Goal: Check status: Check status

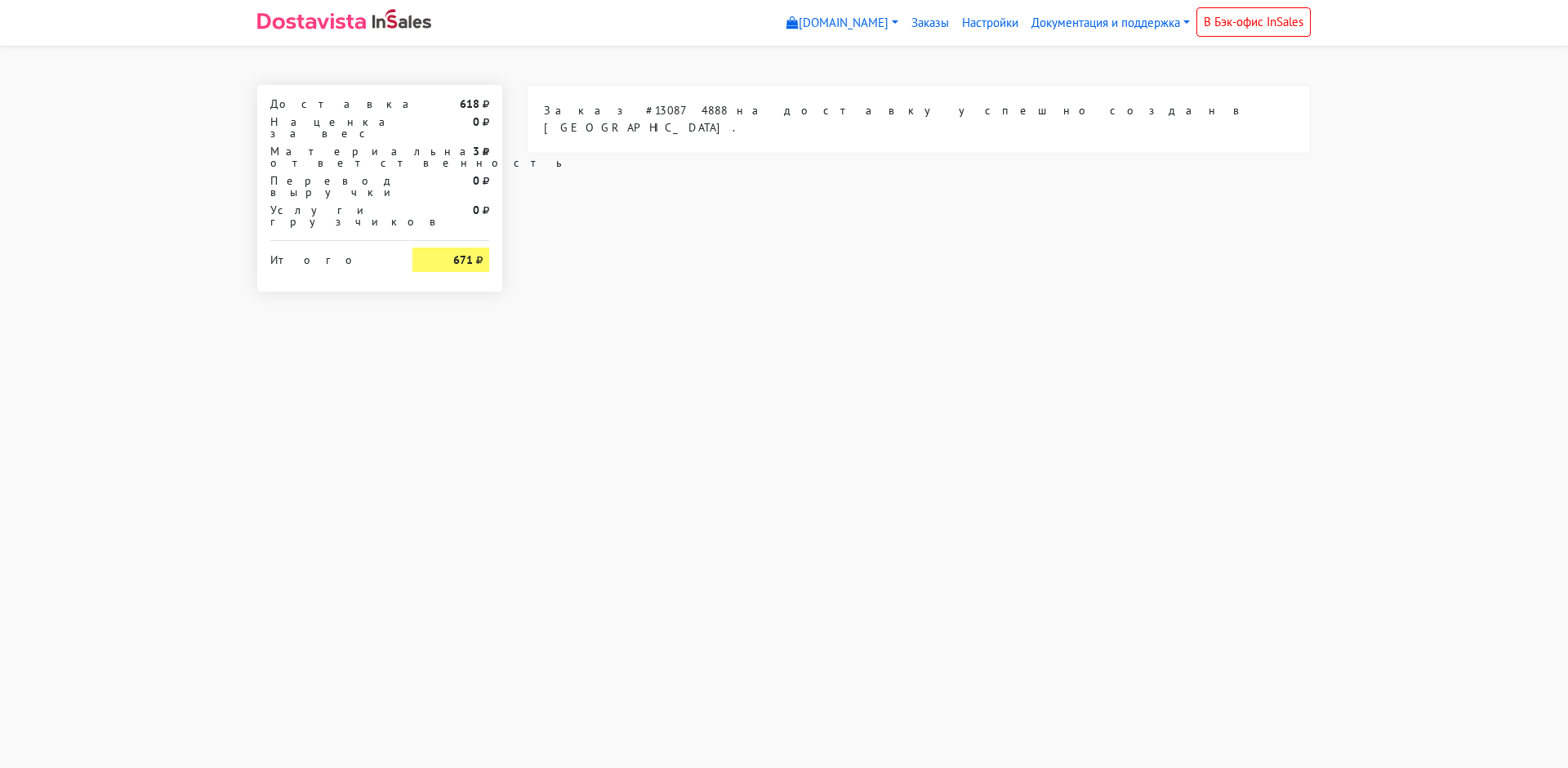
click at [659, 98] on div "Заказ #130874888 на доставку успешно создан в [GEOGRAPHIC_DATA]." at bounding box center [919, 119] width 782 height 67
click at [661, 109] on div "Заказ #130874888 на доставку успешно создан в [GEOGRAPHIC_DATA]." at bounding box center [919, 119] width 782 height 67
click at [672, 69] on body "[DOMAIN_NAME] [DOMAIN_NAME] Выйти Заказы Настройки 618" at bounding box center [784, 145] width 1568 height 291
click at [747, 109] on div "Заказ #130874888 на доставку успешно создан в [GEOGRAPHIC_DATA]." at bounding box center [919, 119] width 782 height 67
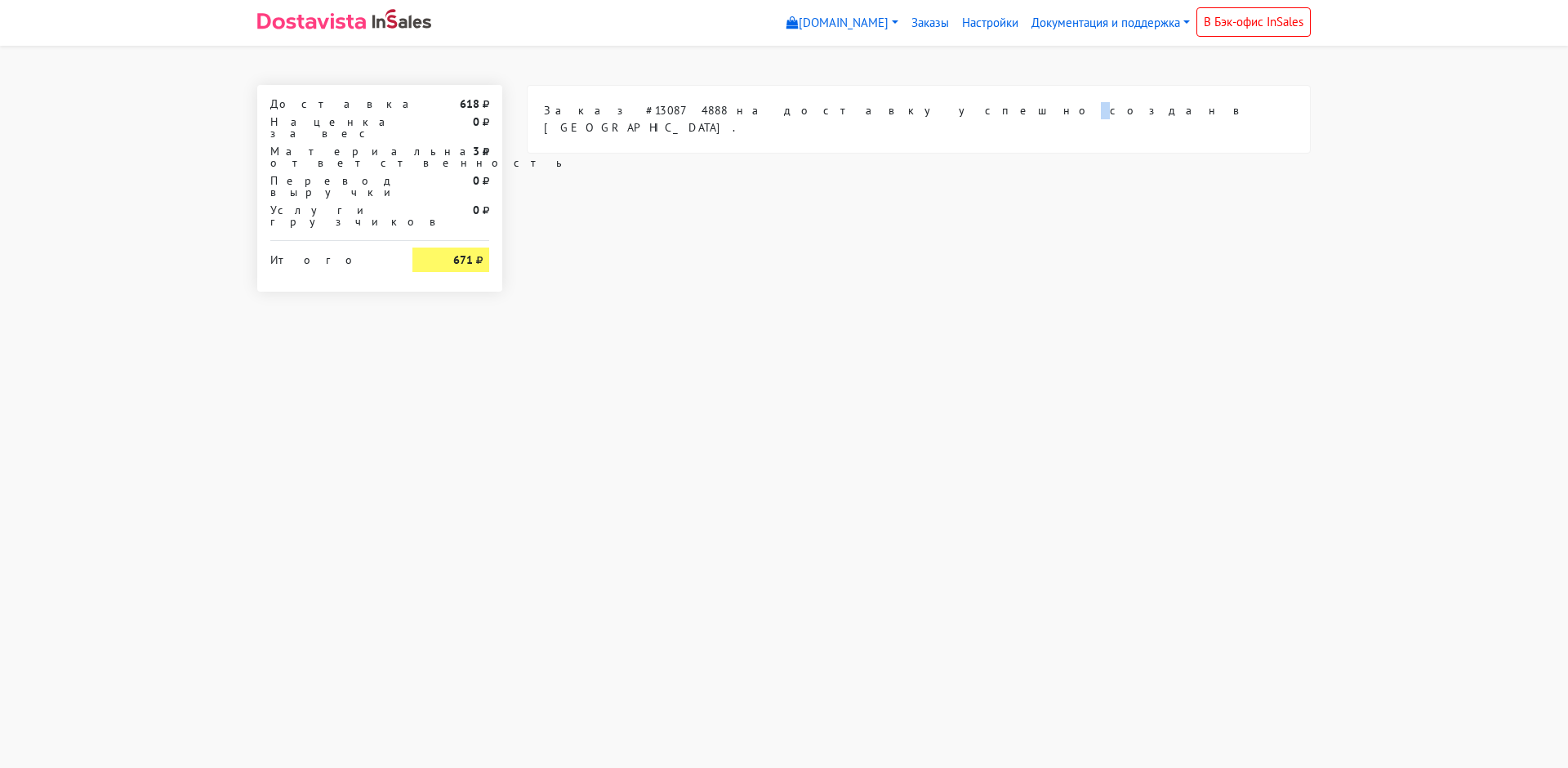
click at [747, 109] on div "Заказ #130874888 на доставку успешно создан в [GEOGRAPHIC_DATA]." at bounding box center [919, 119] width 782 height 67
click at [718, 70] on body "[DOMAIN_NAME] [DOMAIN_NAME] Выйти Заказы Настройки 618" at bounding box center [784, 145] width 1568 height 291
click at [572, 76] on body "[DOMAIN_NAME] [DOMAIN_NAME] Выйти Заказы Настройки 618" at bounding box center [784, 145] width 1568 height 291
click at [743, 66] on body "[DOMAIN_NAME] [DOMAIN_NAME] Выйти Заказы Настройки 618" at bounding box center [784, 145] width 1568 height 291
click at [555, 62] on body "[DOMAIN_NAME] [DOMAIN_NAME] Выйти Заказы Настройки 618" at bounding box center [784, 145] width 1568 height 291
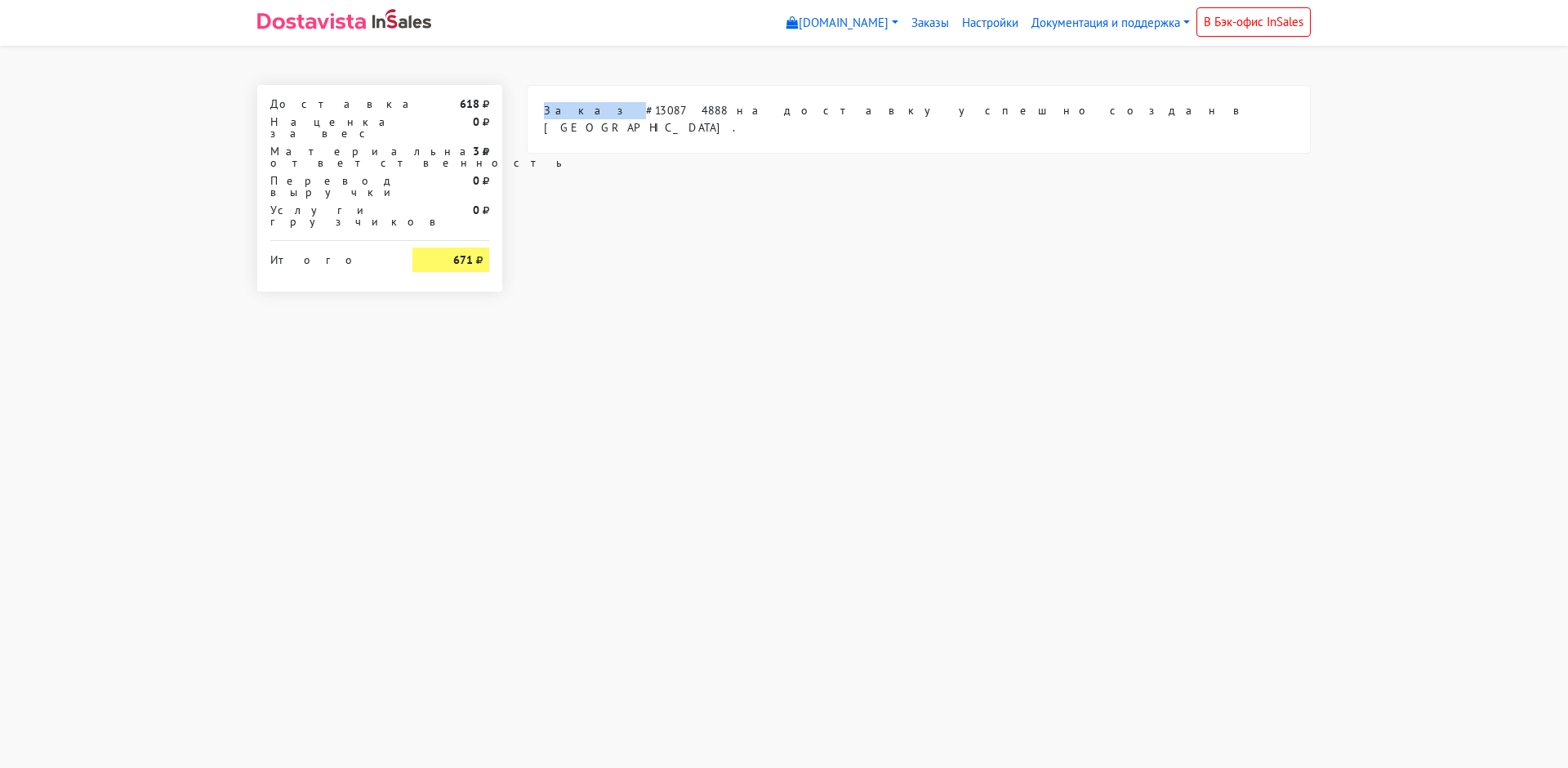
drag, startPoint x: 555, startPoint y: 62, endPoint x: 428, endPoint y: 67, distance: 127.1
click at [547, 64] on body "[DOMAIN_NAME] [DOMAIN_NAME] Выйти Заказы Настройки 618" at bounding box center [784, 145] width 1568 height 291
click at [428, 67] on body "[DOMAIN_NAME] [DOMAIN_NAME] Выйти Заказы Настройки 618" at bounding box center [784, 145] width 1568 height 291
click at [607, 60] on body "[DOMAIN_NAME] [DOMAIN_NAME] Выйти Заказы Настройки 618" at bounding box center [784, 145] width 1568 height 291
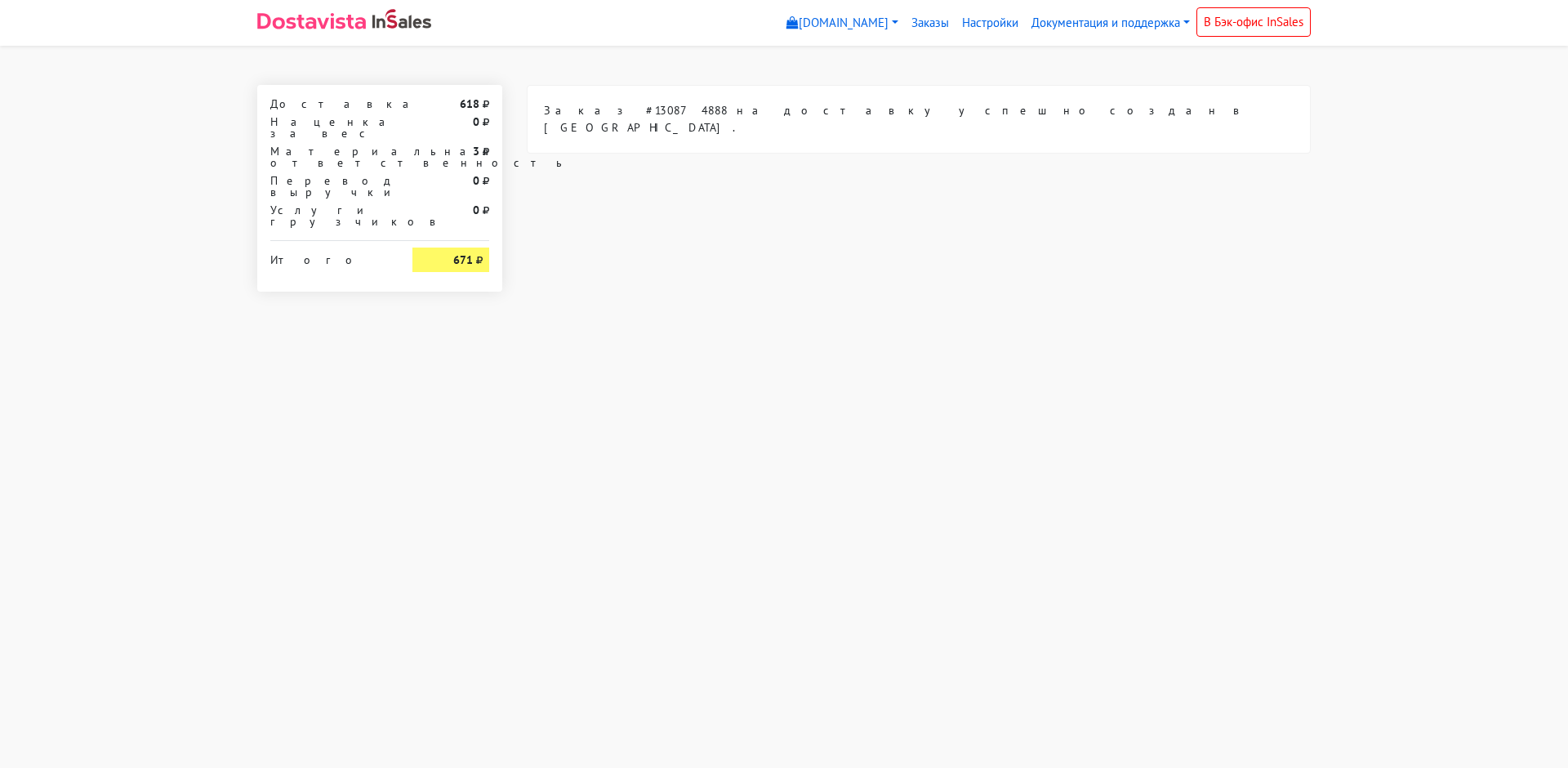
click at [712, 65] on body "[DOMAIN_NAME] [DOMAIN_NAME] Выйти Заказы Настройки 618" at bounding box center [784, 145] width 1568 height 291
click at [838, 66] on body "[DOMAIN_NAME] [DOMAIN_NAME] Выйти Заказы Настройки 618" at bounding box center [784, 145] width 1568 height 291
click at [748, 69] on body "[DOMAIN_NAME] [DOMAIN_NAME] Выйти Заказы Настройки 618" at bounding box center [784, 145] width 1568 height 291
click at [695, 67] on body "[DOMAIN_NAME] [DOMAIN_NAME] Выйти Заказы Настройки 618" at bounding box center [784, 145] width 1568 height 291
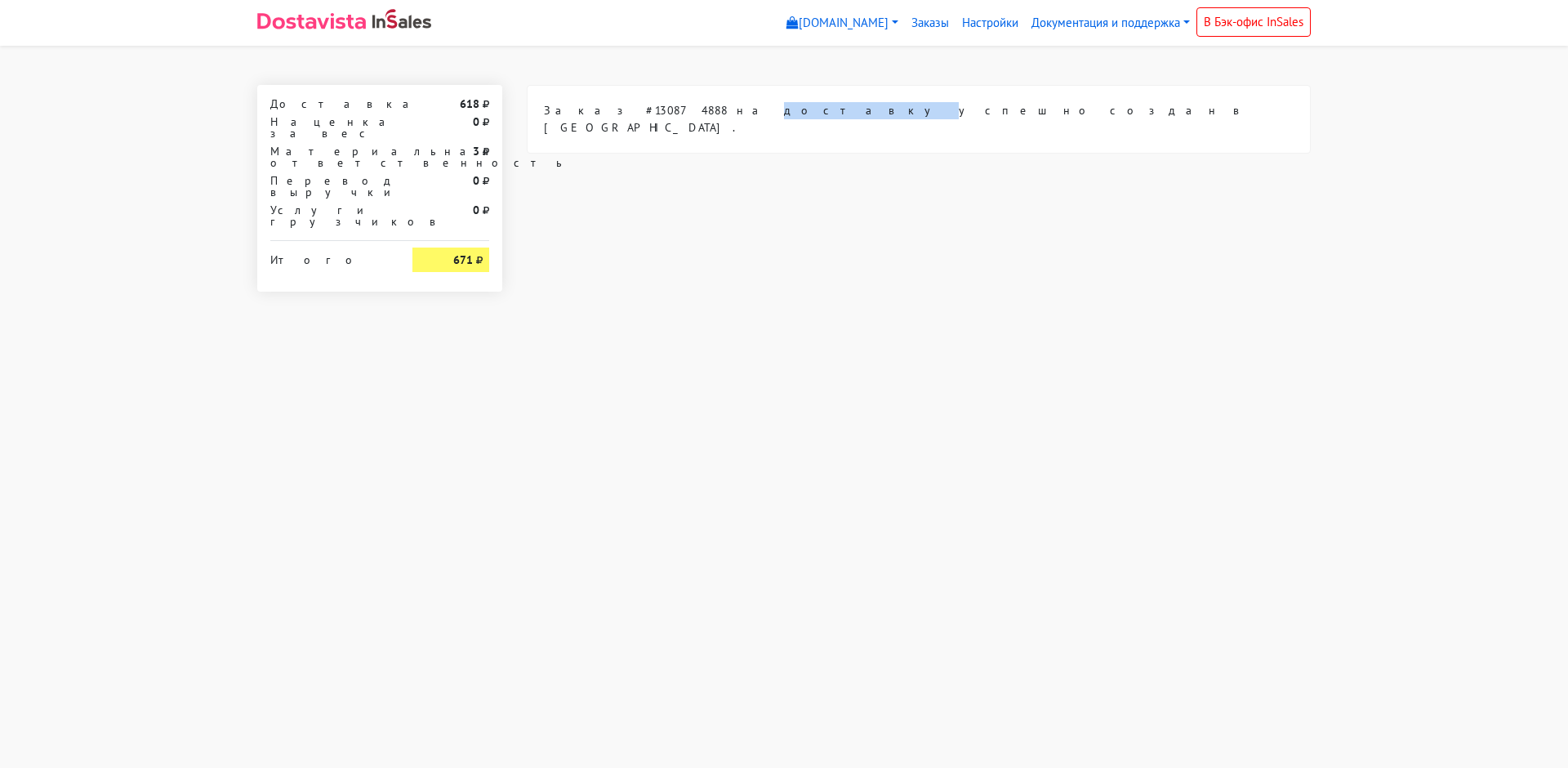
click at [695, 67] on body "[DOMAIN_NAME] [DOMAIN_NAME] Выйти Заказы Настройки 618" at bounding box center [784, 145] width 1568 height 291
click at [668, 67] on body "[DOMAIN_NAME] [DOMAIN_NAME] Выйти Заказы Настройки 618" at bounding box center [784, 145] width 1568 height 291
click at [581, 65] on body "[DOMAIN_NAME] [DOMAIN_NAME] Выйти Заказы Настройки 618" at bounding box center [784, 145] width 1568 height 291
click at [581, 66] on body "[DOMAIN_NAME] [DOMAIN_NAME] Выйти Заказы Настройки 618" at bounding box center [784, 145] width 1568 height 291
click at [561, 67] on body "[DOMAIN_NAME] [DOMAIN_NAME] Выйти Заказы Настройки 618" at bounding box center [784, 145] width 1568 height 291
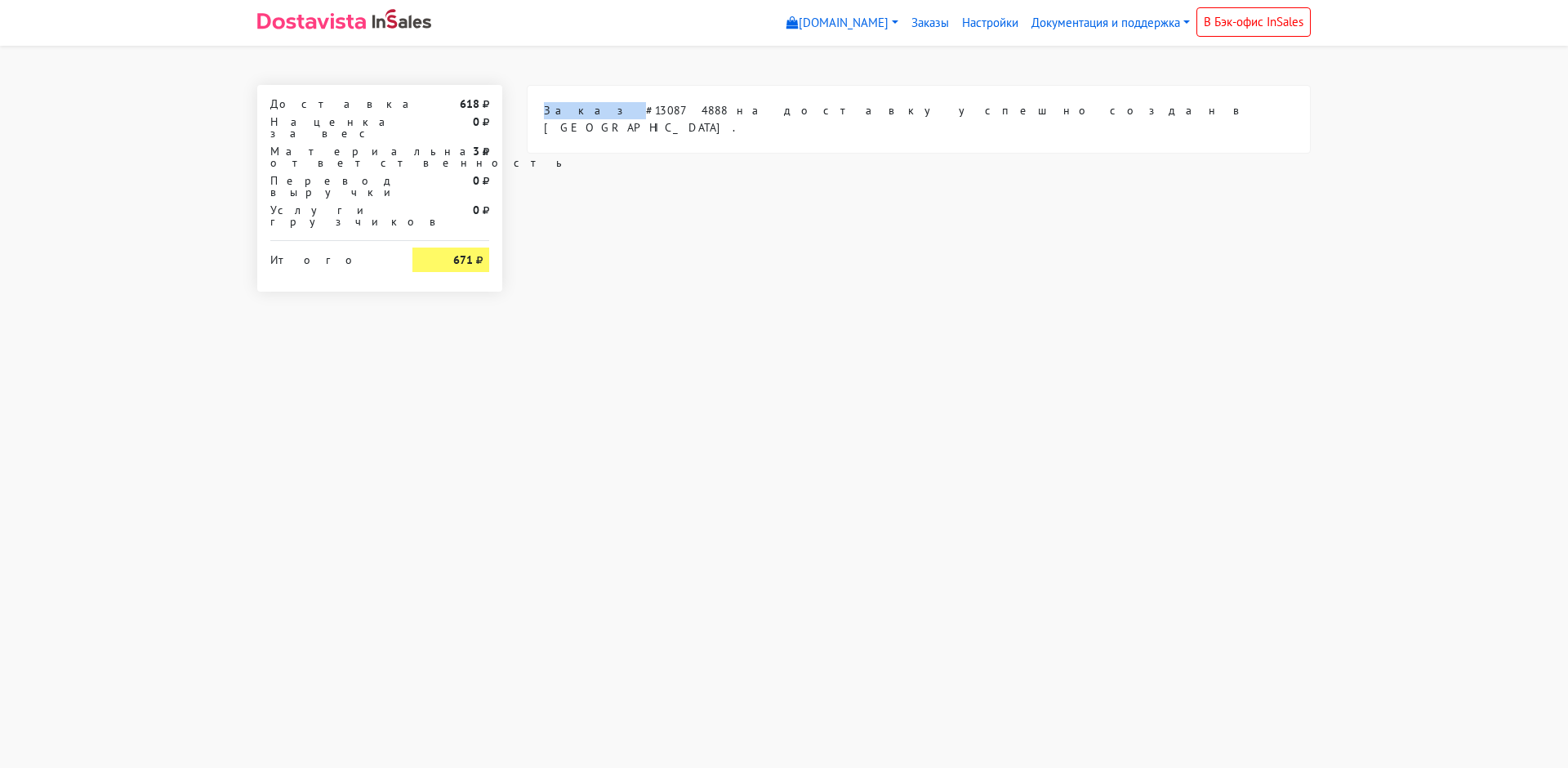
click at [561, 67] on body "[DOMAIN_NAME] [DOMAIN_NAME] Выйти Заказы Настройки 618" at bounding box center [784, 145] width 1568 height 291
click at [593, 67] on body "[DOMAIN_NAME] [DOMAIN_NAME] Выйти Заказы Настройки 618" at bounding box center [784, 145] width 1568 height 291
